Goal: Information Seeking & Learning: Understand process/instructions

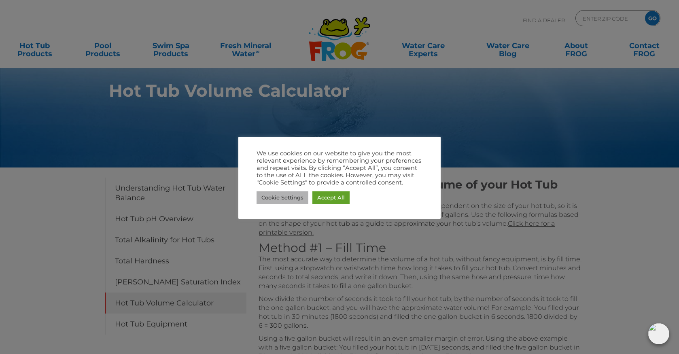
click at [288, 198] on link "Cookie Settings" at bounding box center [283, 197] width 52 height 13
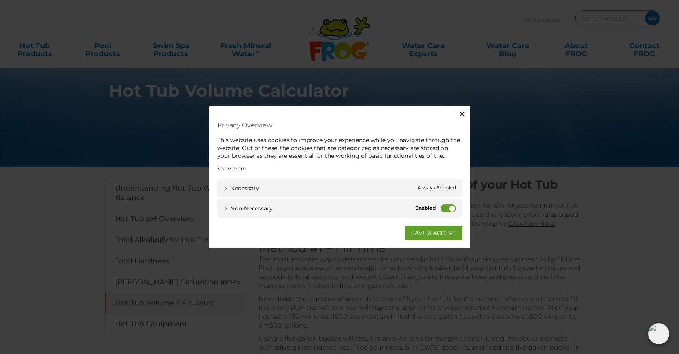
click at [451, 208] on label "Non-necessary" at bounding box center [448, 208] width 15 height 8
click at [0, 0] on input "Non-necessary" at bounding box center [0, 0] width 0 height 0
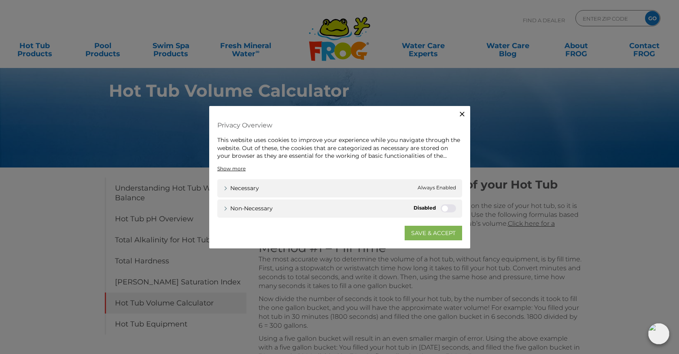
click at [429, 232] on link "SAVE & ACCEPT" at bounding box center [433, 232] width 57 height 15
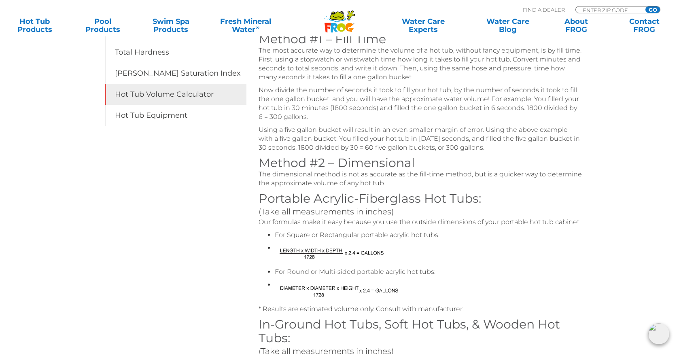
scroll to position [226, 0]
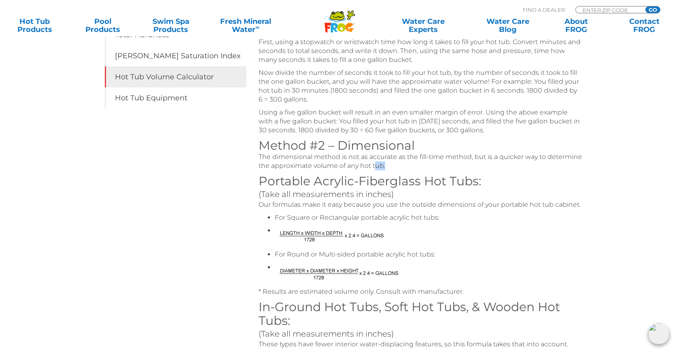
drag, startPoint x: 383, startPoint y: 162, endPoint x: 426, endPoint y: 161, distance: 42.5
click at [426, 161] on p "The dimensional method is not as accurate as the fill-time method, but is a qui…" at bounding box center [421, 162] width 324 height 18
click at [431, 158] on p "The dimensional method is not as accurate as the fill-time method, but is a qui…" at bounding box center [421, 162] width 324 height 18
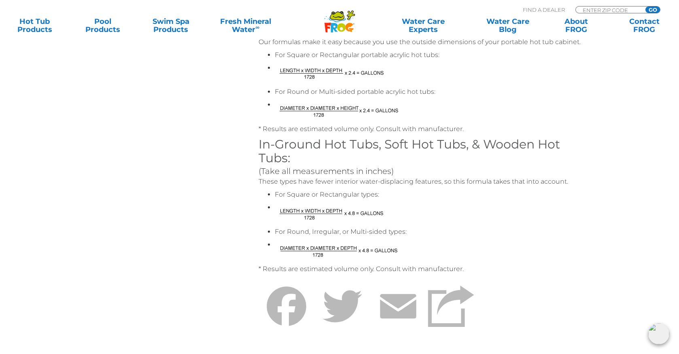
scroll to position [351, 0]
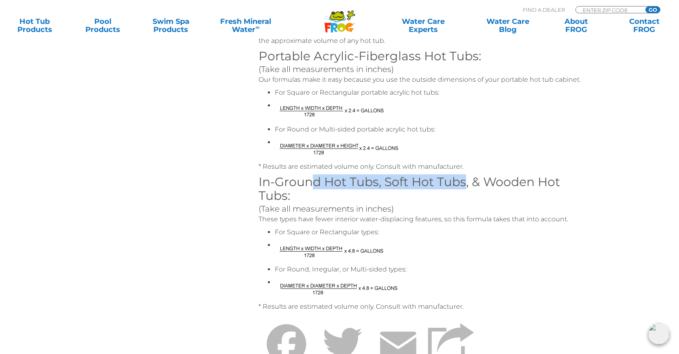
drag, startPoint x: 329, startPoint y: 185, endPoint x: 467, endPoint y: 185, distance: 138.0
click at [467, 185] on h3 "In-Ground Hot Tubs, Soft Hot Tubs, & Wooden Hot Tubs:" at bounding box center [421, 189] width 324 height 28
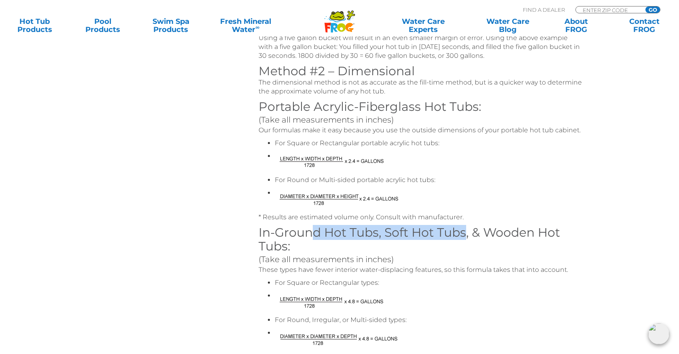
scroll to position [293, 0]
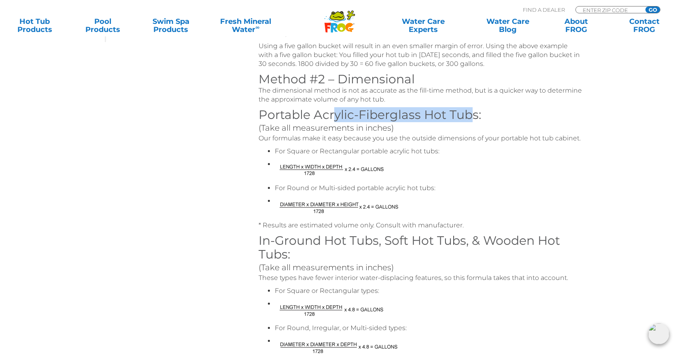
drag, startPoint x: 335, startPoint y: 120, endPoint x: 474, endPoint y: 117, distance: 138.8
click at [474, 117] on h3 "Portable Acrylic-Fiberglass Hot Tubs:" at bounding box center [421, 115] width 324 height 14
